Goal: Book appointment/travel/reservation

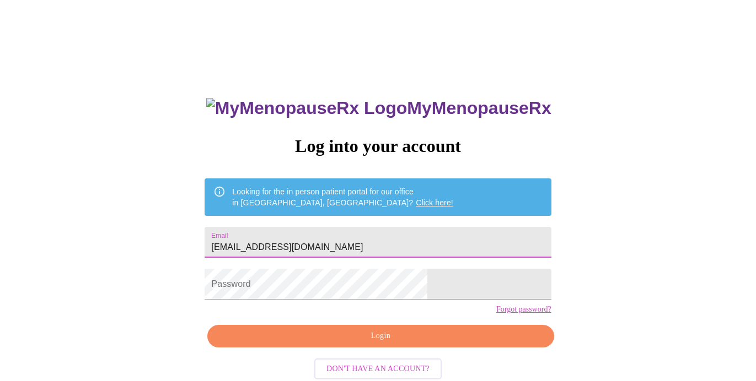
type input "[EMAIL_ADDRESS][DOMAIN_NAME]"
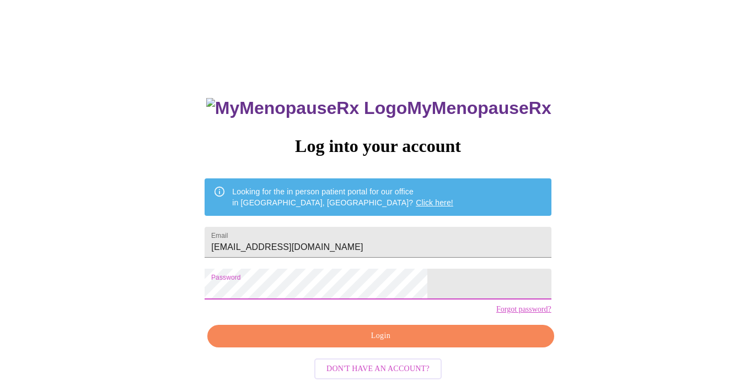
click at [359, 343] on span "Login" at bounding box center [380, 337] width 321 height 14
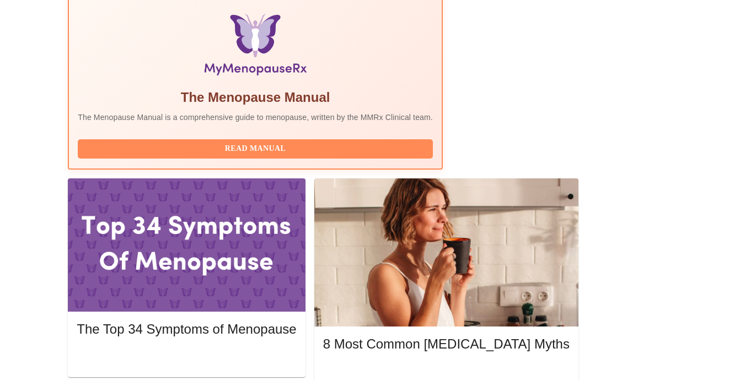
scroll to position [374, 0]
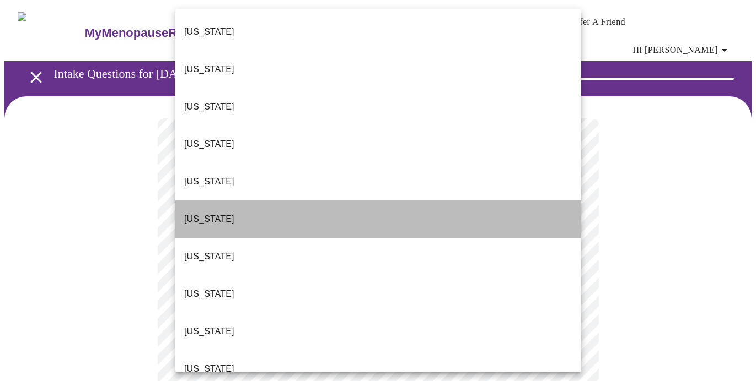
click at [279, 201] on li "[US_STATE]" at bounding box center [378, 219] width 406 height 37
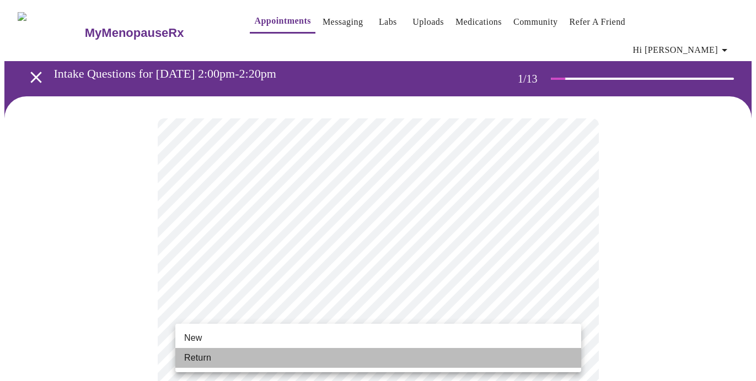
click at [255, 360] on li "Return" at bounding box center [378, 358] width 406 height 20
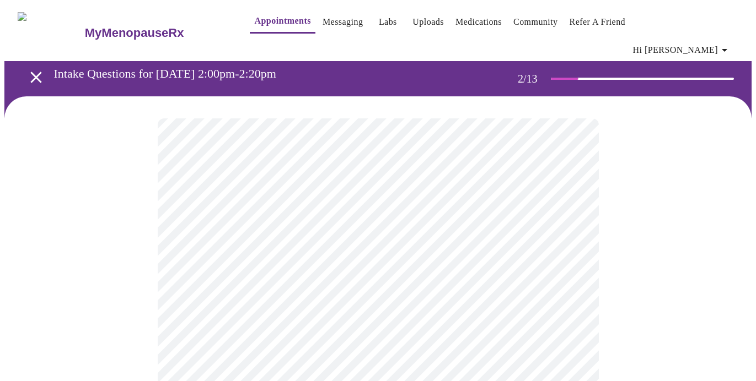
click at [545, 230] on body "MyMenopauseRx Appointments Messaging Labs Uploads Medications Community Refer a…" at bounding box center [377, 342] width 747 height 676
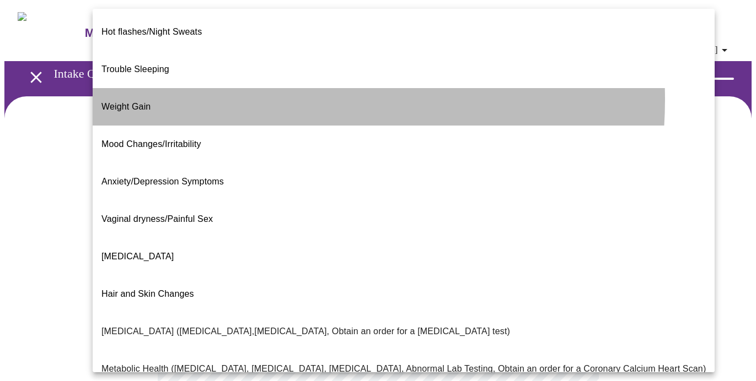
click at [255, 88] on li "Weight Gain" at bounding box center [404, 106] width 622 height 37
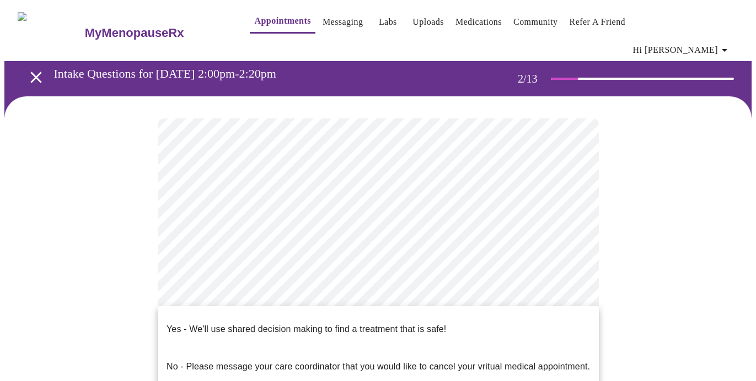
click at [261, 338] on body "MyMenopauseRx Appointments Messaging Labs Uploads Medications Community Refer a…" at bounding box center [377, 339] width 747 height 670
click at [262, 324] on p "Yes - We'll use shared decision making to find a treatment that is safe!" at bounding box center [305, 329] width 279 height 13
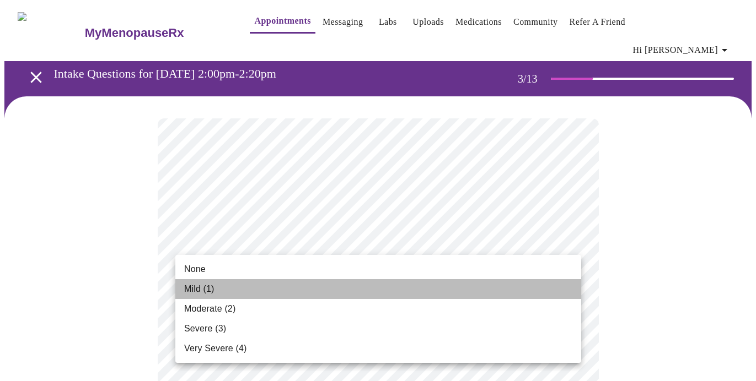
click at [296, 293] on li "Mild (1)" at bounding box center [378, 289] width 406 height 20
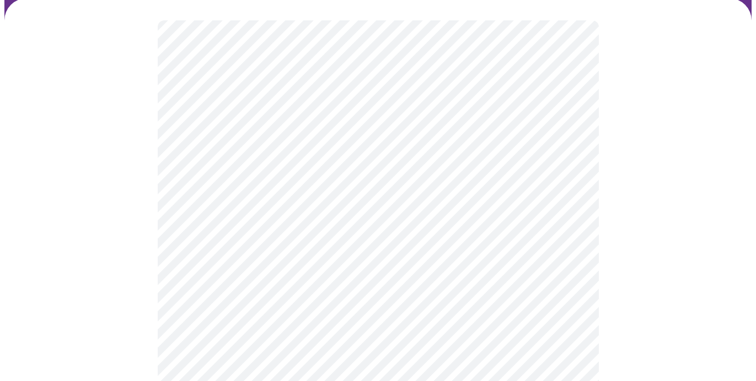
scroll to position [131, 0]
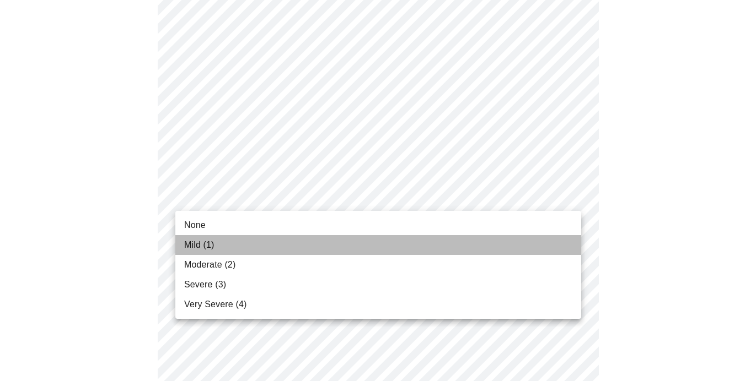
click at [292, 253] on li "Mild (1)" at bounding box center [378, 245] width 406 height 20
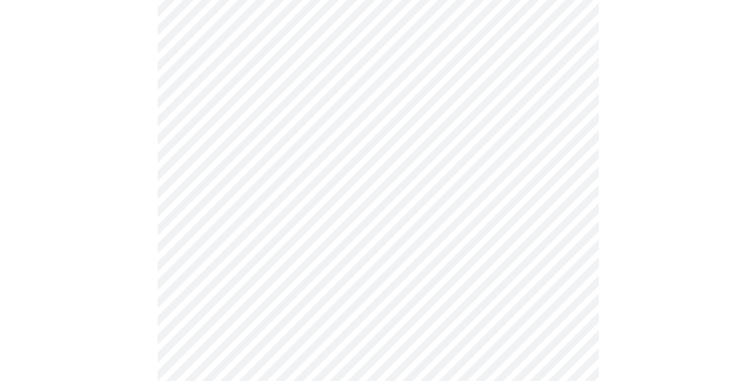
scroll to position [268, 0]
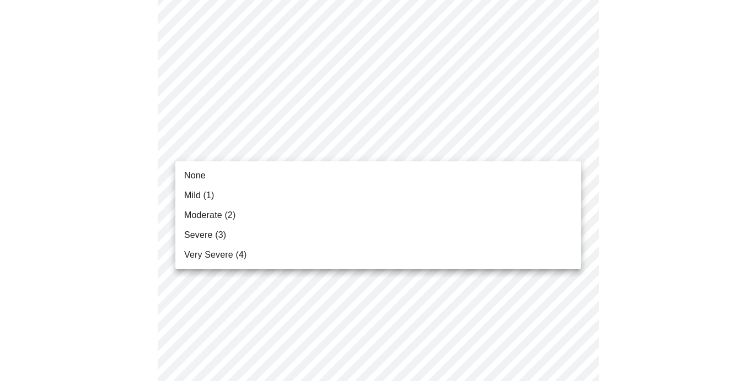
click at [208, 233] on span "Severe (3)" at bounding box center [205, 235] width 42 height 13
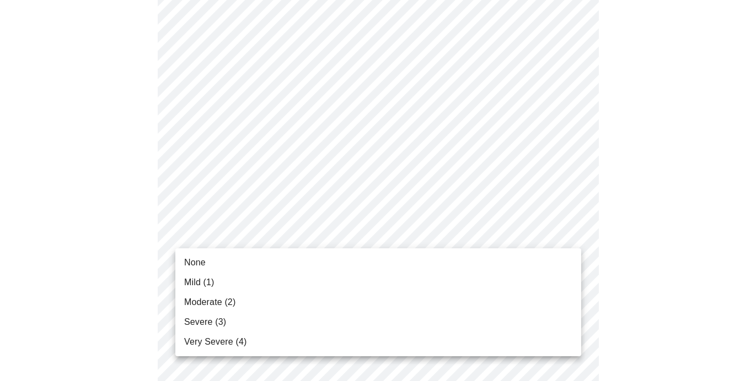
click at [218, 278] on li "Mild (1)" at bounding box center [378, 283] width 406 height 20
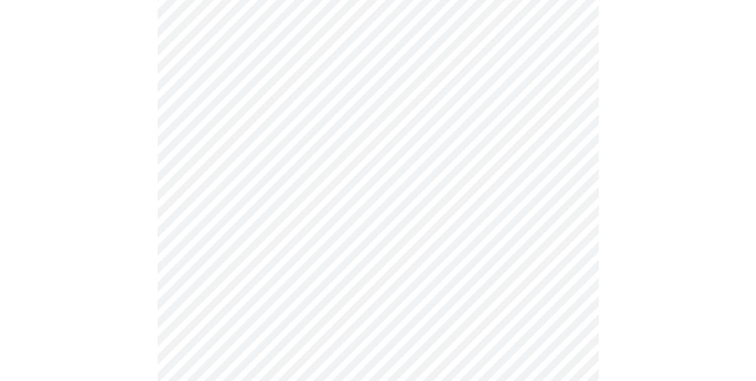
scroll to position [401, 0]
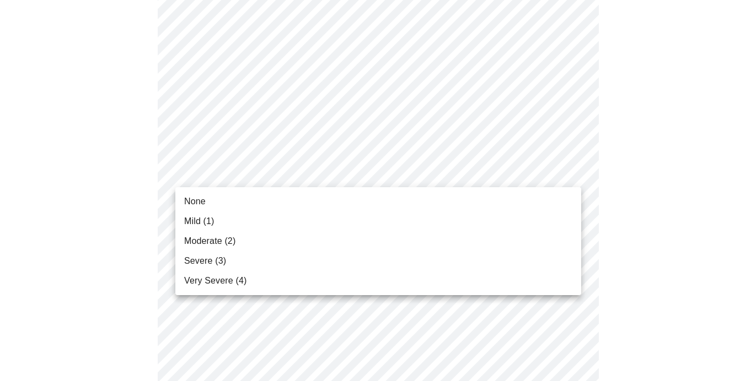
click at [273, 179] on body "MyMenopauseRx Appointments Messaging Labs Uploads Medications Community Refer a…" at bounding box center [377, 312] width 747 height 1416
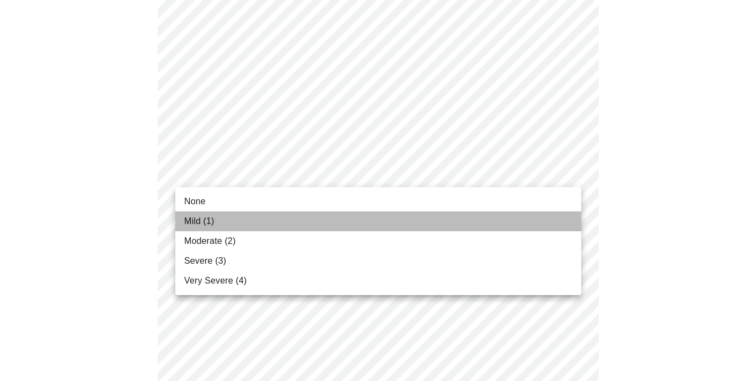
click at [217, 222] on li "Mild (1)" at bounding box center [378, 222] width 406 height 20
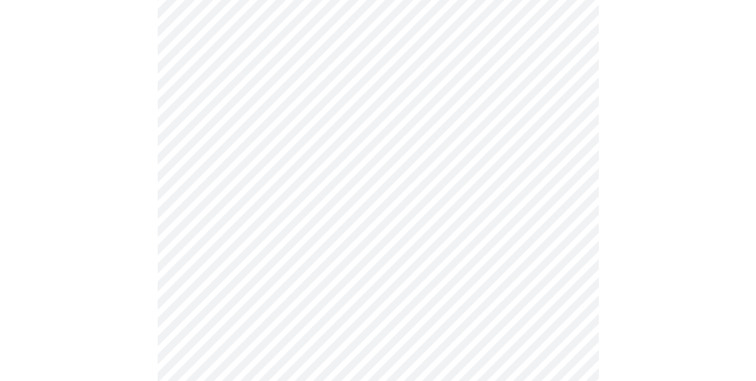
click at [225, 242] on body "MyMenopauseRx Appointments Messaging Labs Uploads Medications Community Refer a…" at bounding box center [377, 304] width 747 height 1401
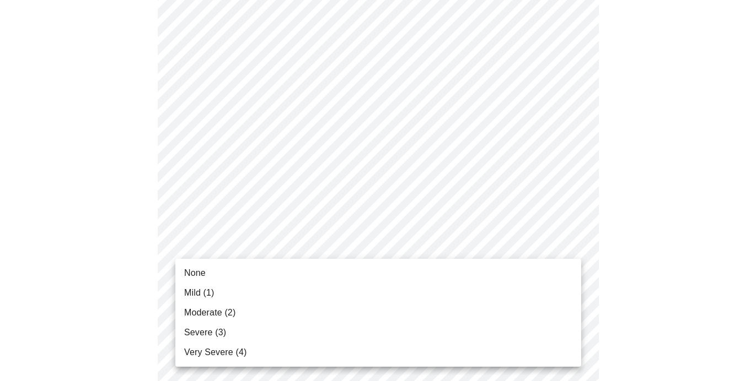
click at [213, 285] on li "Mild (1)" at bounding box center [378, 293] width 406 height 20
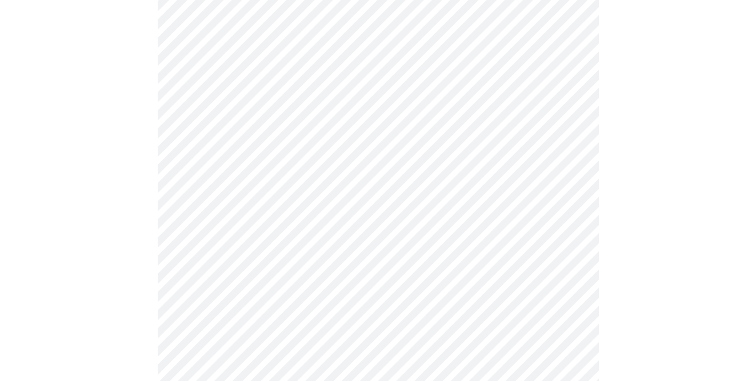
scroll to position [526, 0]
click at [261, 216] on body "MyMenopauseRx Appointments Messaging Labs Uploads Medications Community Refer a…" at bounding box center [377, 171] width 747 height 1386
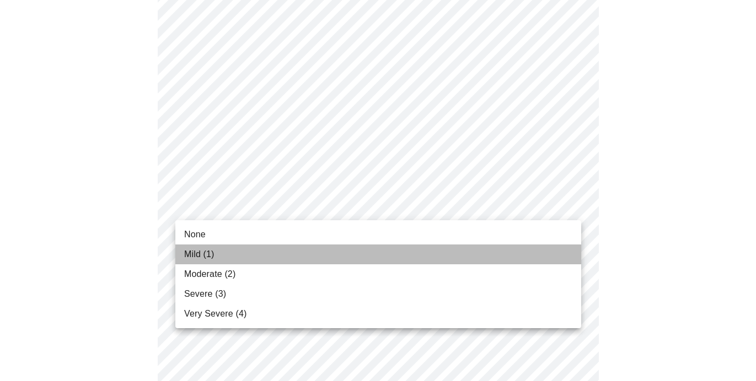
click at [211, 255] on span "Mild (1)" at bounding box center [199, 254] width 30 height 13
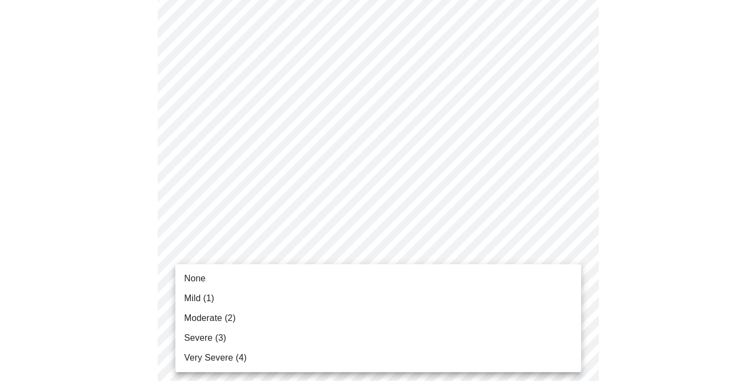
click at [531, 288] on body "MyMenopauseRx Appointments Messaging Labs Uploads Medications Community Refer a…" at bounding box center [377, 163] width 747 height 1371
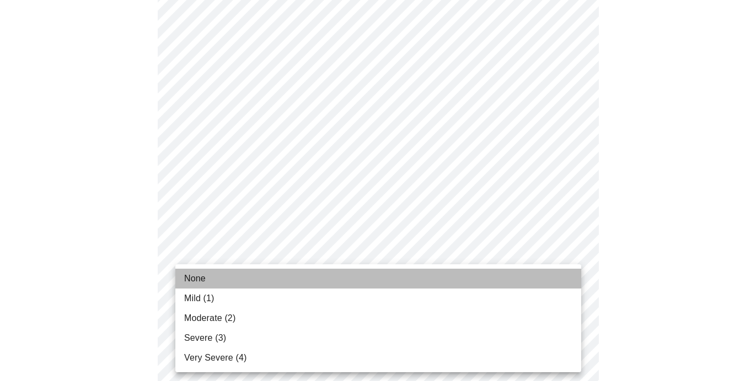
click at [308, 282] on li "None" at bounding box center [378, 279] width 406 height 20
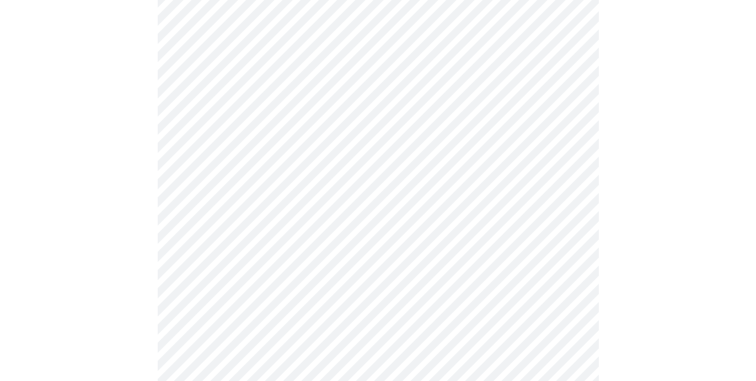
scroll to position [685, 0]
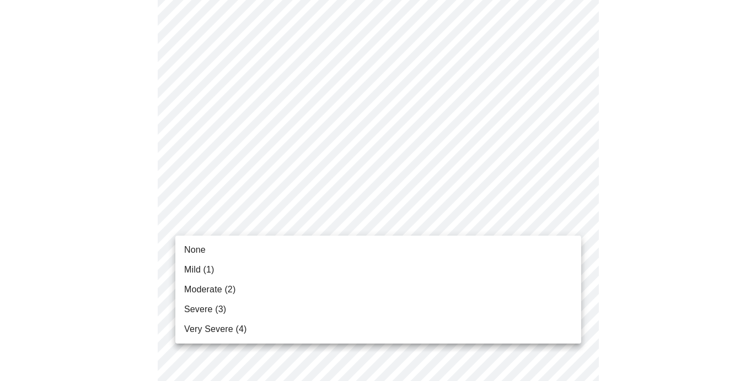
click at [194, 268] on span "Mild (1)" at bounding box center [199, 269] width 30 height 13
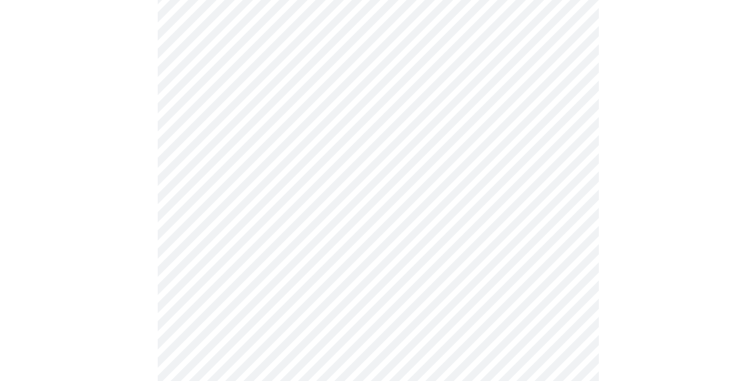
scroll to position [788, 0]
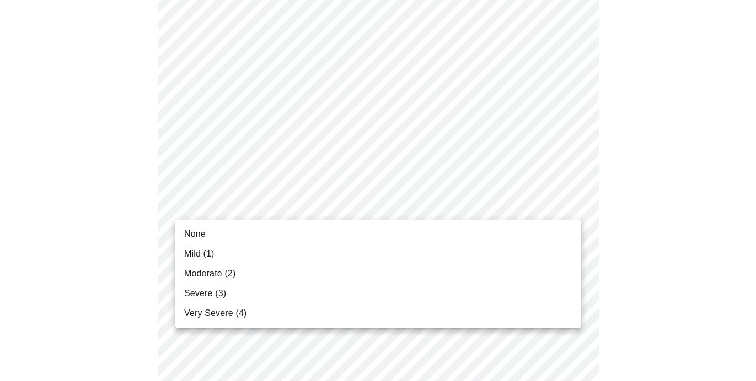
click at [325, 233] on li "None" at bounding box center [378, 234] width 406 height 20
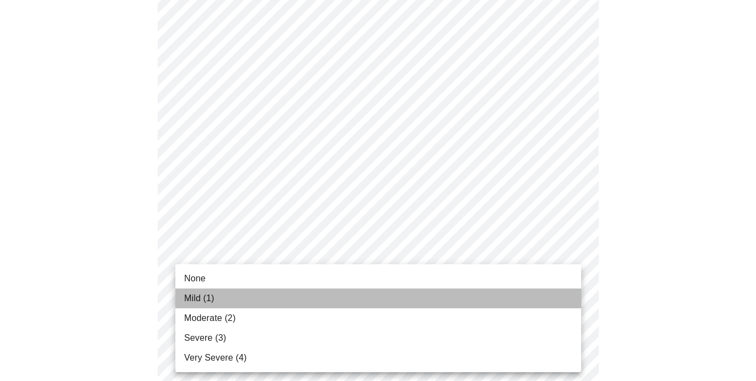
click at [257, 303] on li "Mild (1)" at bounding box center [378, 299] width 406 height 20
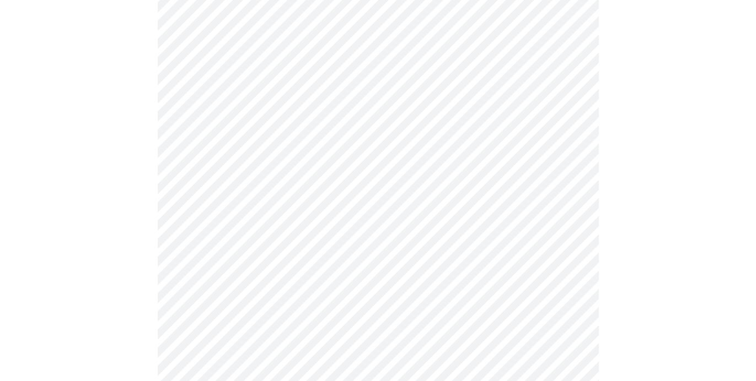
scroll to position [372, 0]
click at [452, 299] on body "MyMenopauseRx Appointments Messaging Labs Uploads Medications Community Refer a…" at bounding box center [377, 182] width 747 height 1101
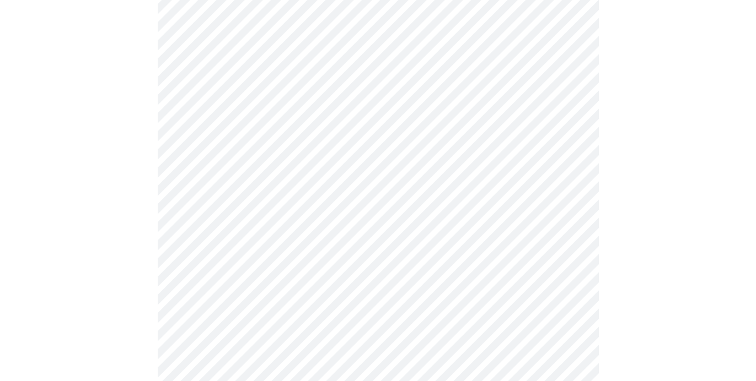
scroll to position [518, 0]
click at [316, 241] on body "MyMenopauseRx Appointments Messaging Labs Uploads Medications Community Refer a…" at bounding box center [377, 33] width 747 height 1094
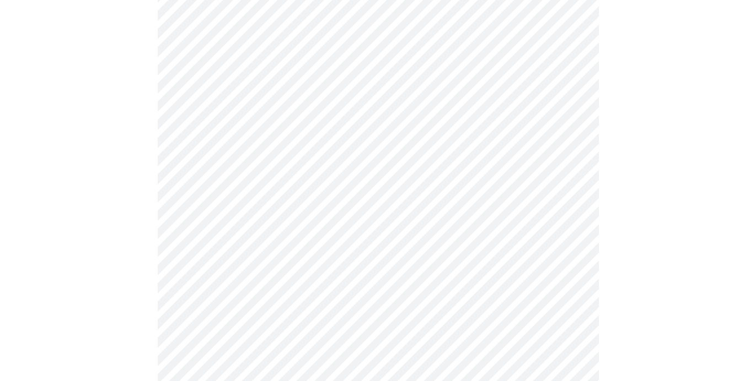
scroll to position [637, 0]
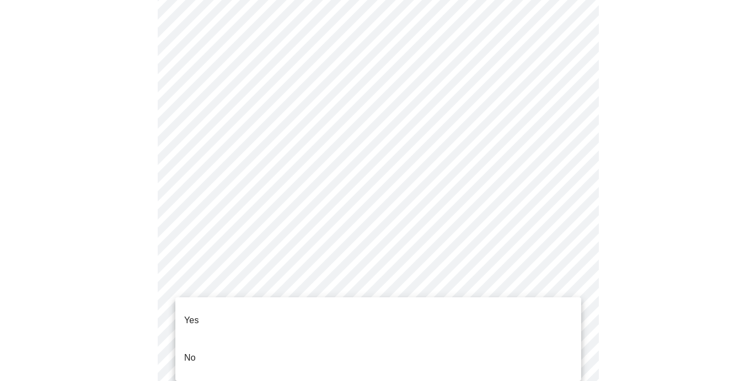
click at [239, 339] on li "No" at bounding box center [378, 357] width 406 height 37
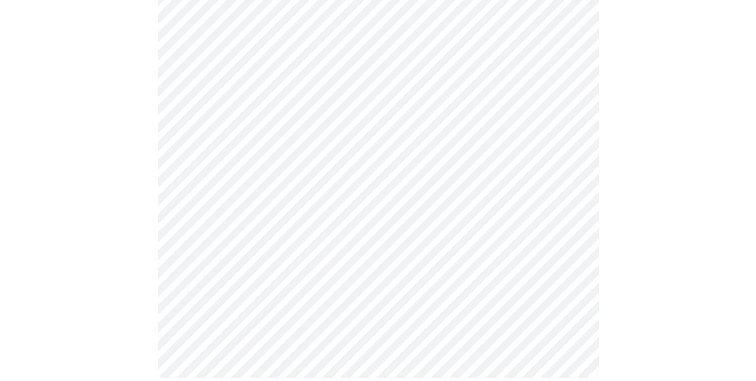
scroll to position [686, 0]
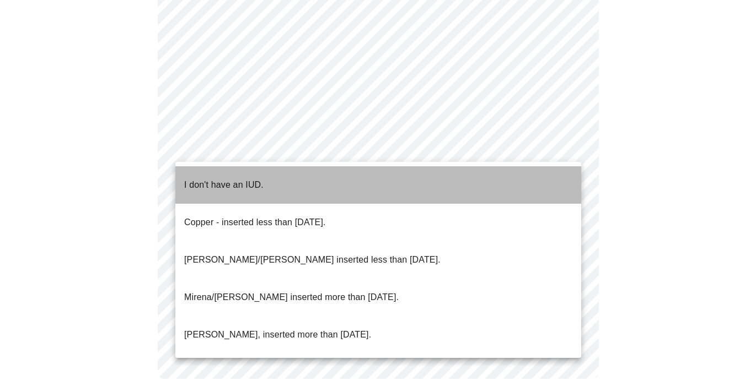
click at [272, 176] on li "I don't have an IUD." at bounding box center [378, 184] width 406 height 37
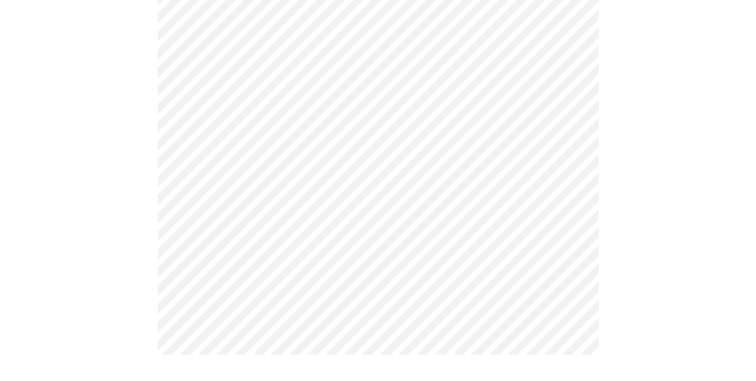
scroll to position [0, 0]
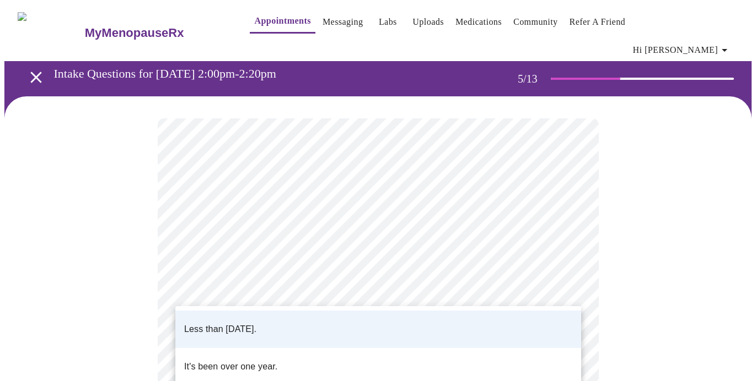
click at [544, 292] on div at bounding box center [378, 190] width 756 height 381
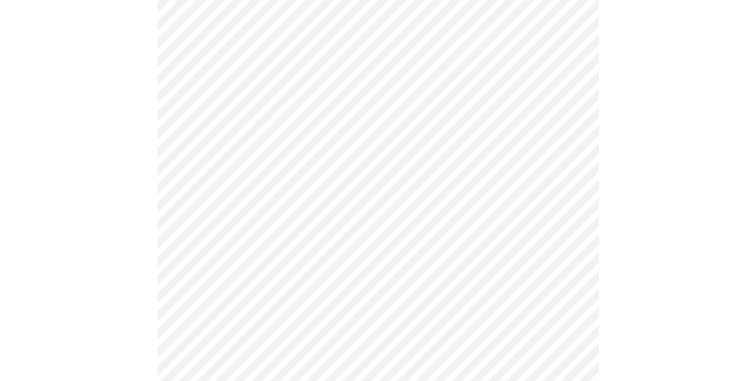
scroll to position [2837, 0]
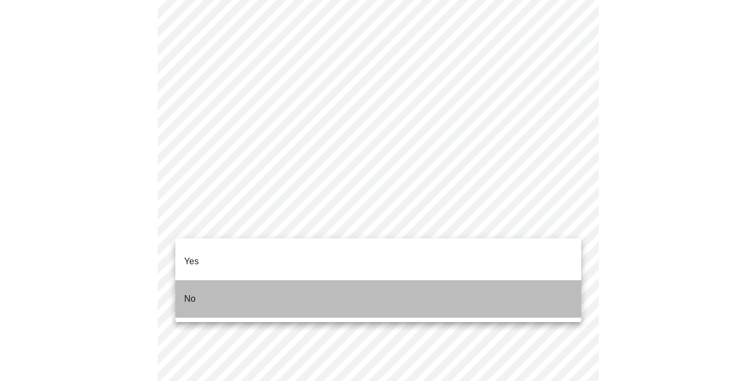
click at [234, 281] on li "No" at bounding box center [378, 299] width 406 height 37
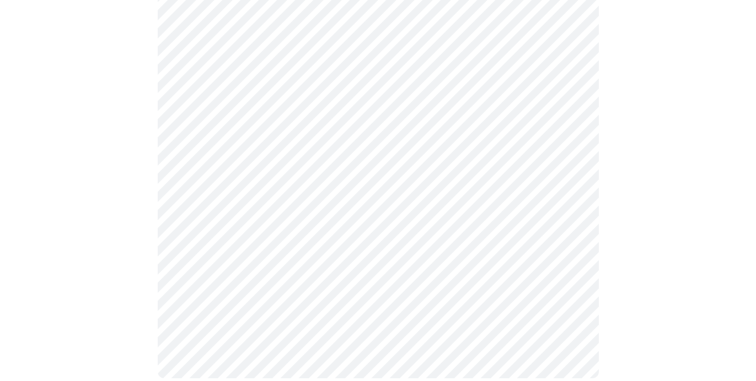
scroll to position [872, 0]
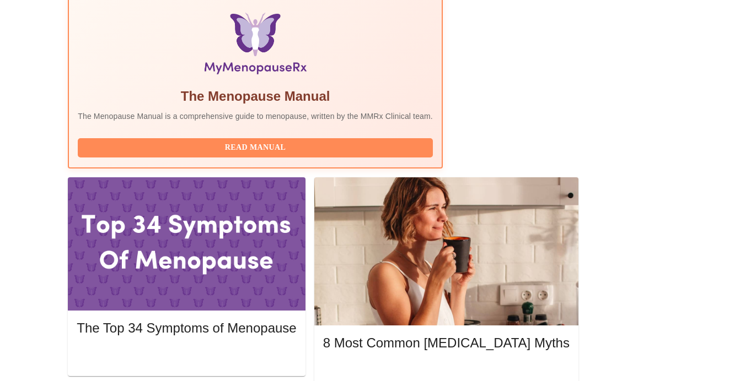
scroll to position [376, 0]
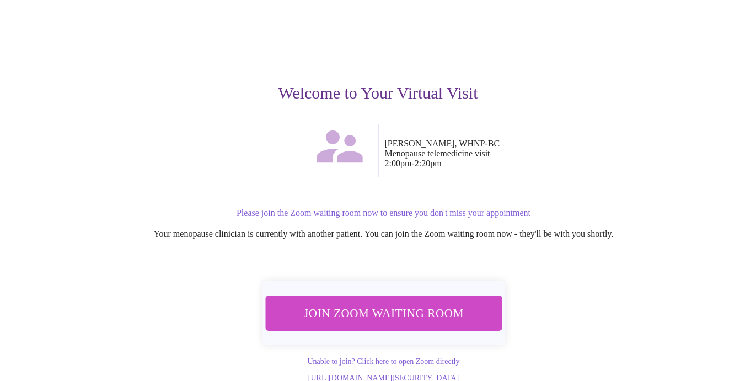
scroll to position [79, 0]
click at [395, 304] on span "Join Zoom Waiting Room" at bounding box center [382, 314] width 207 height 20
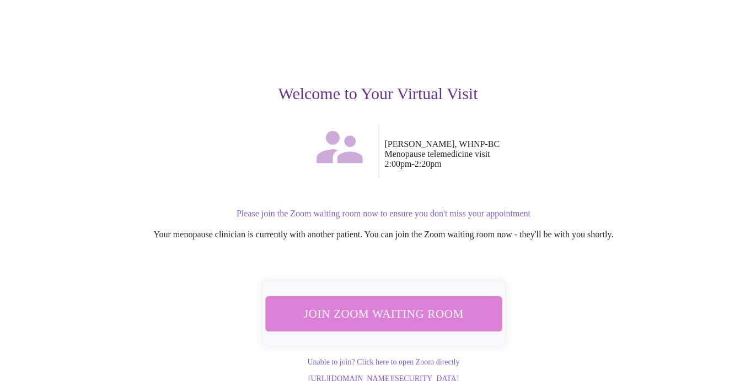
click at [423, 304] on span "Join Zoom Waiting Room" at bounding box center [382, 314] width 207 height 20
